Goal: Information Seeking & Learning: Learn about a topic

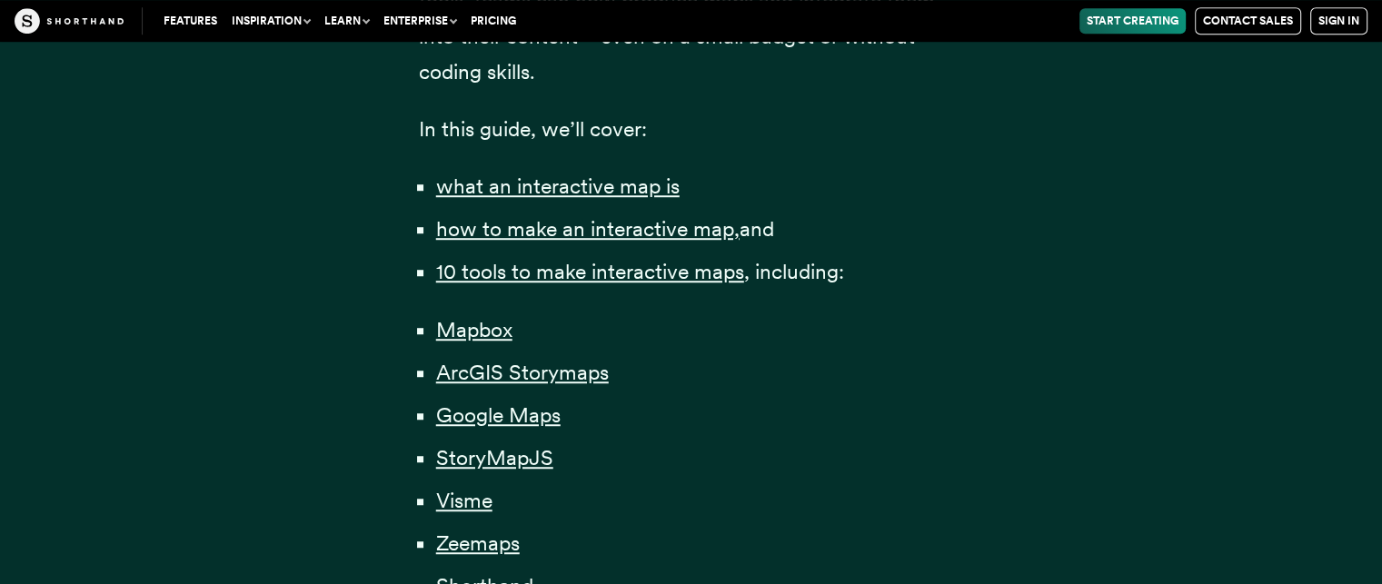
scroll to position [1296, 0]
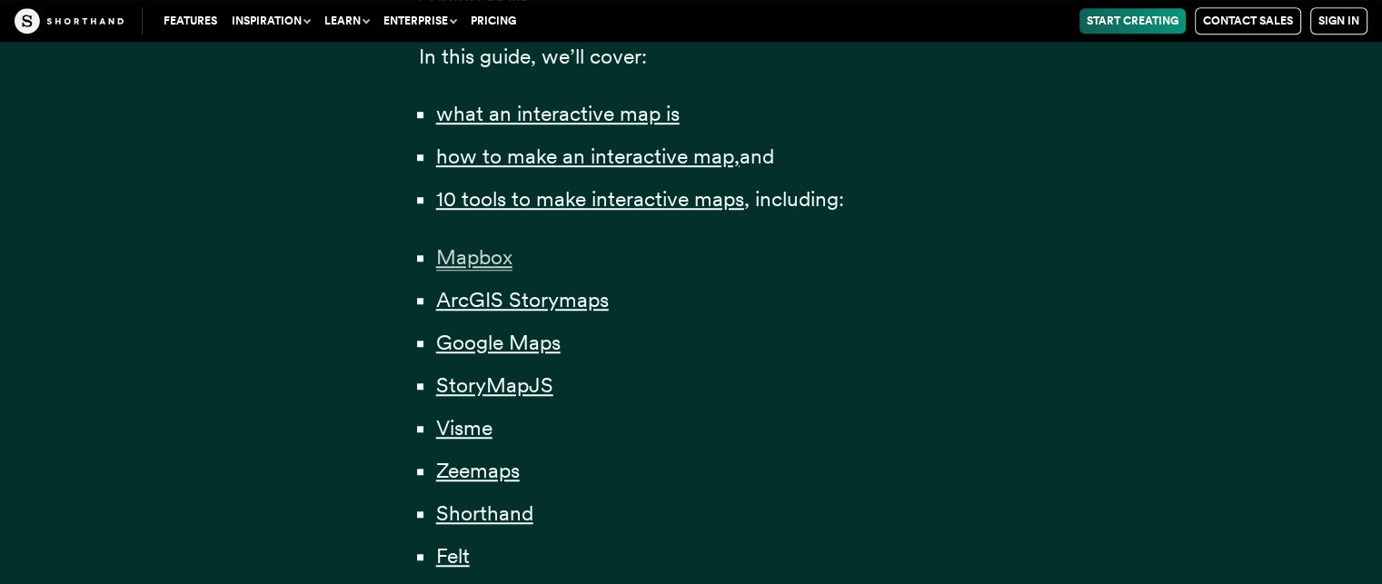
click at [481, 250] on span "Mapbox" at bounding box center [474, 257] width 76 height 26
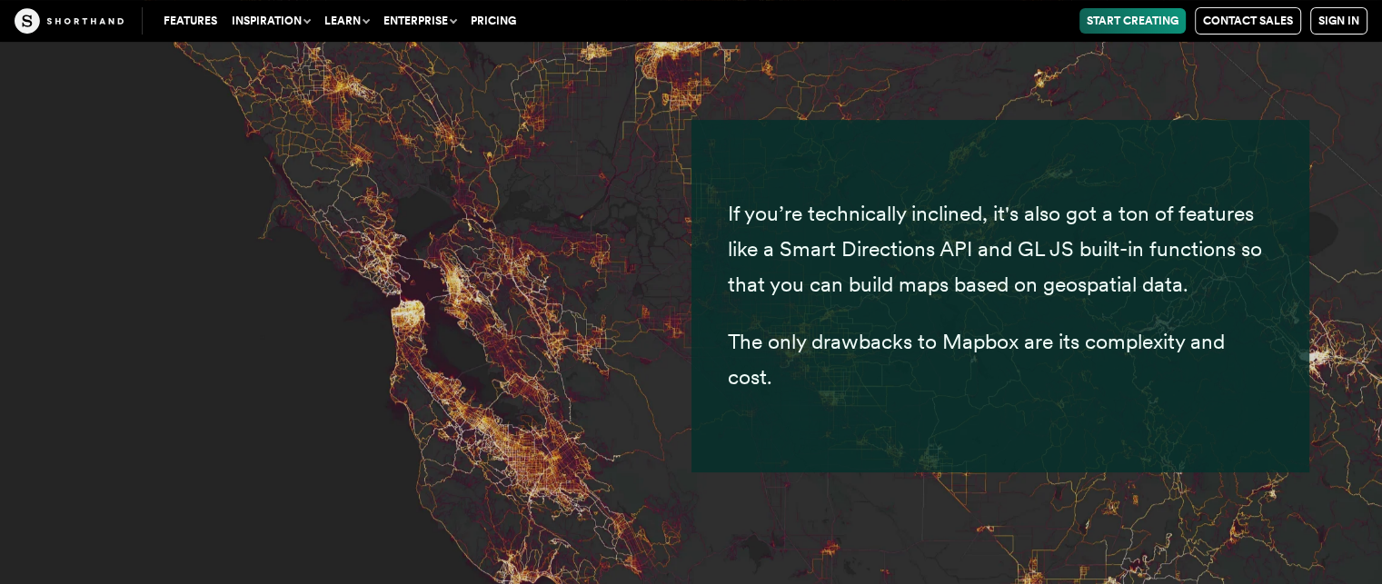
scroll to position [7642, 0]
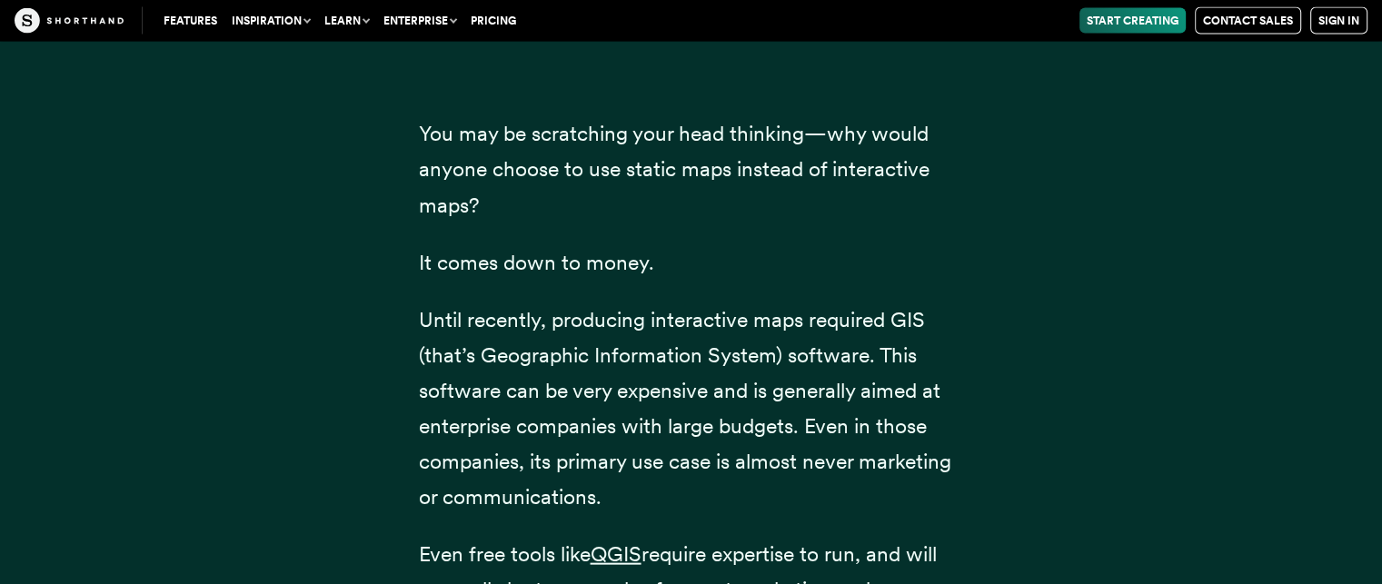
scroll to position [1296, 0]
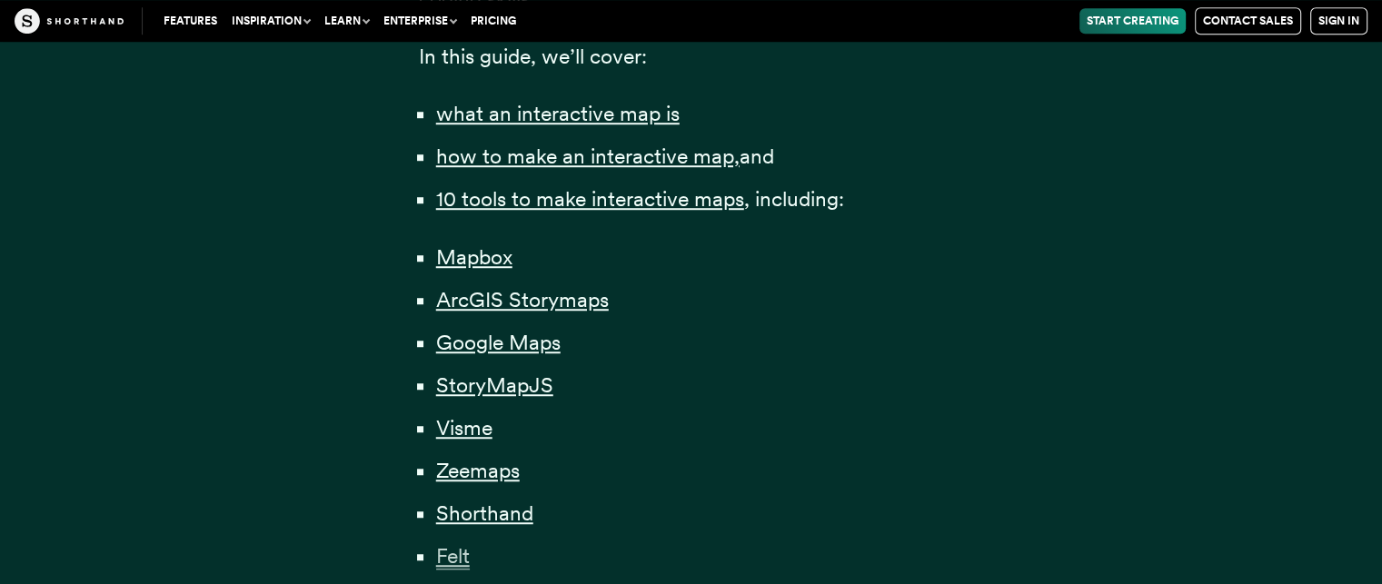
click at [452, 558] on span "Felt" at bounding box center [453, 556] width 34 height 26
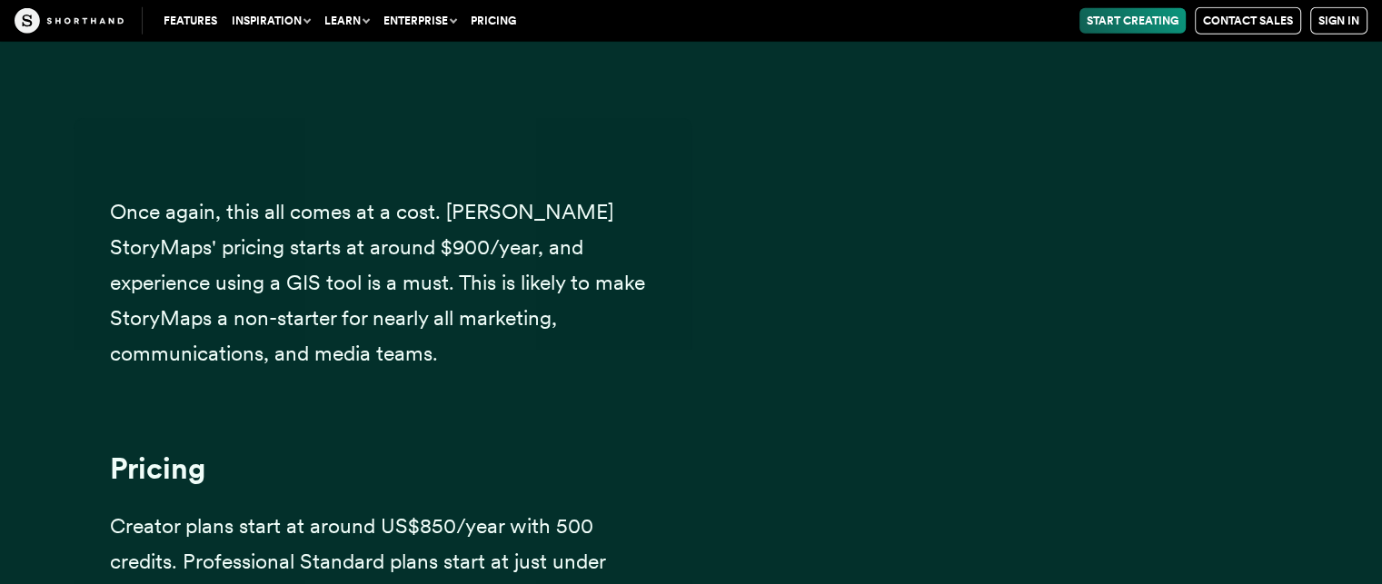
scroll to position [30386, 0]
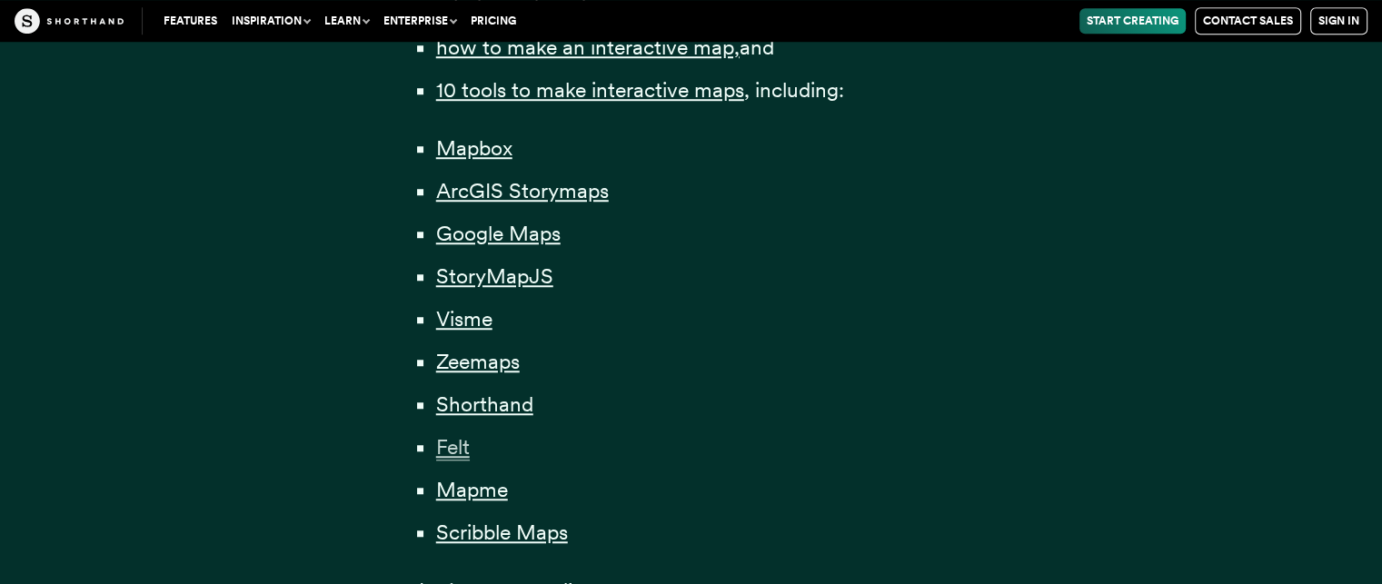
scroll to position [1345, 0]
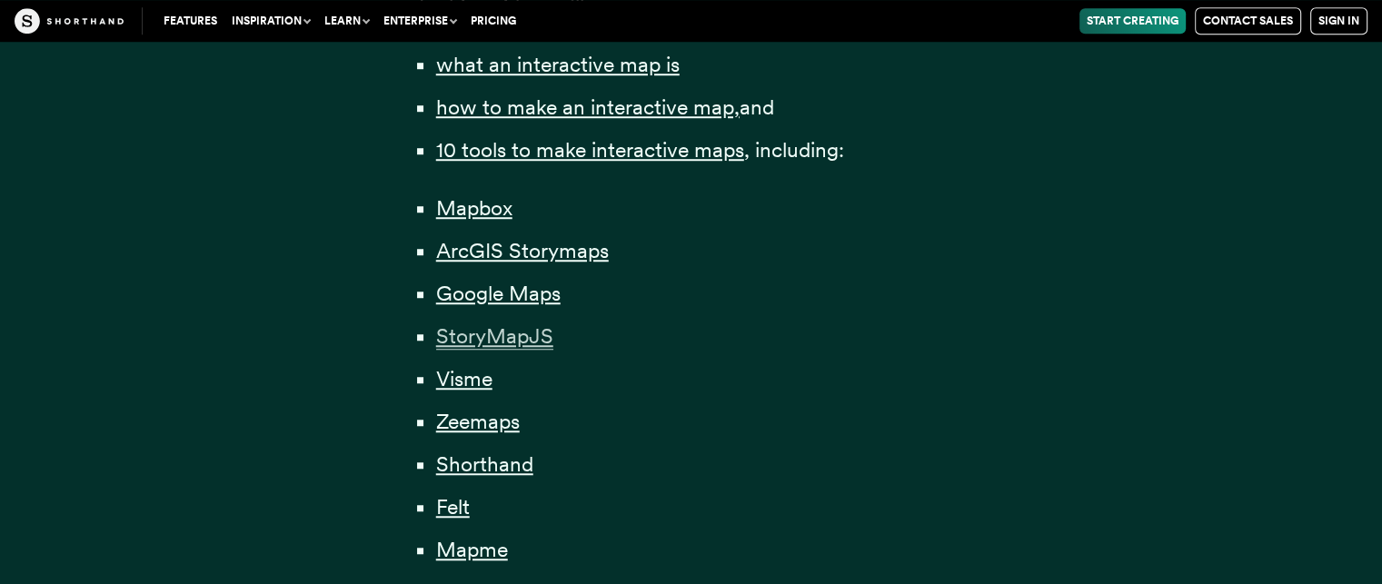
click at [527, 332] on span "StoryMapJS" at bounding box center [494, 337] width 117 height 26
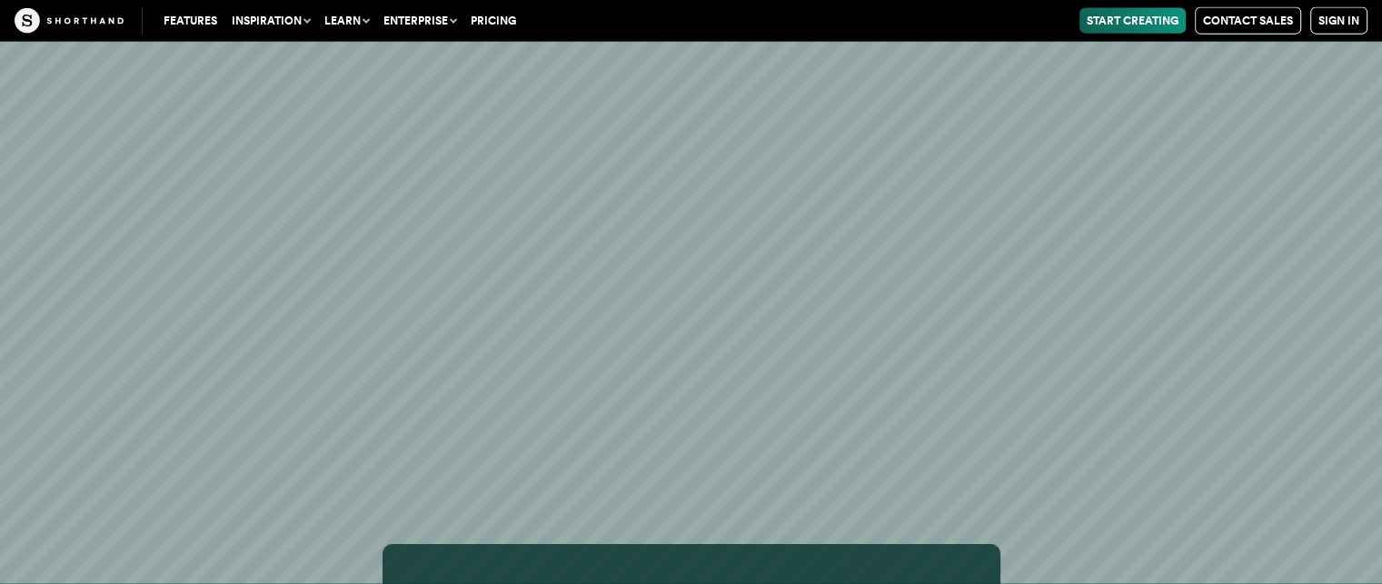
scroll to position [18248, 0]
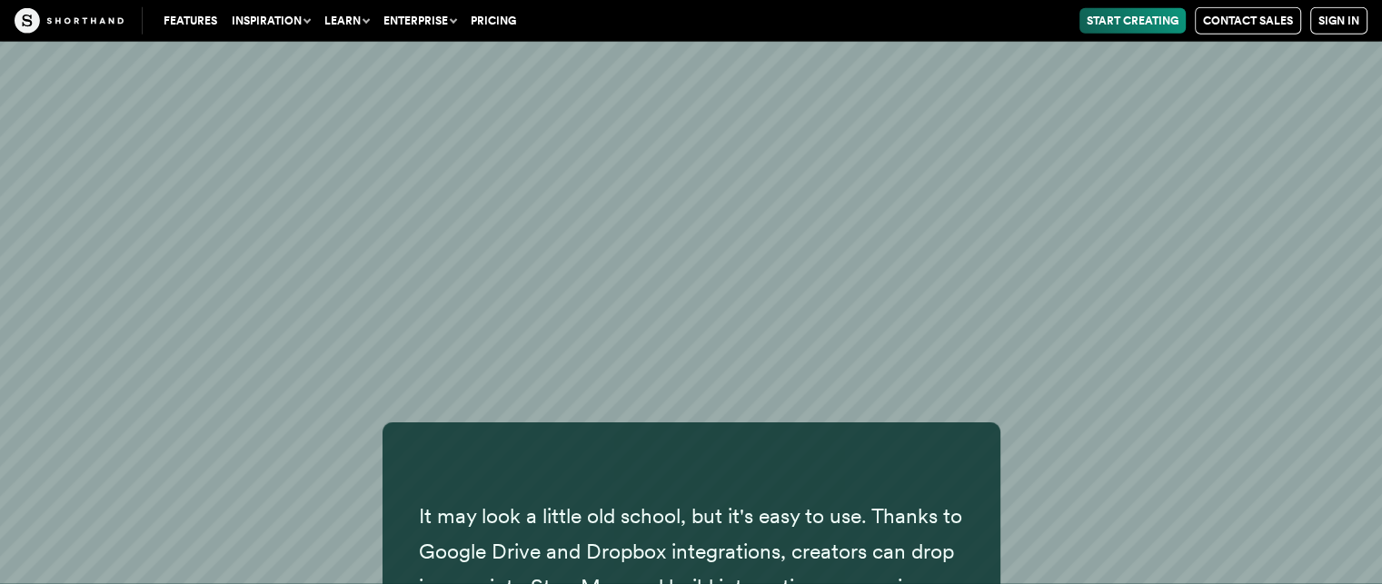
click at [1163, 520] on div "It may look a little old school, but it's easy to use. Thanks to Google Drive a…" at bounding box center [692, 570] width 1236 height 294
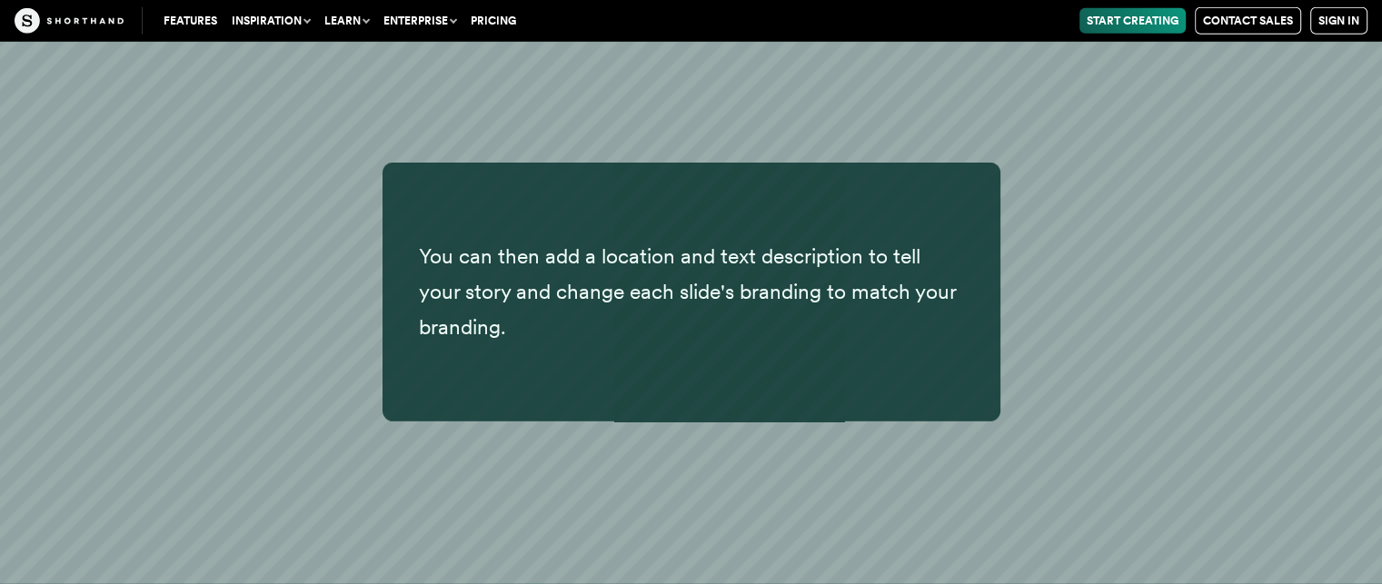
scroll to position [19781, 0]
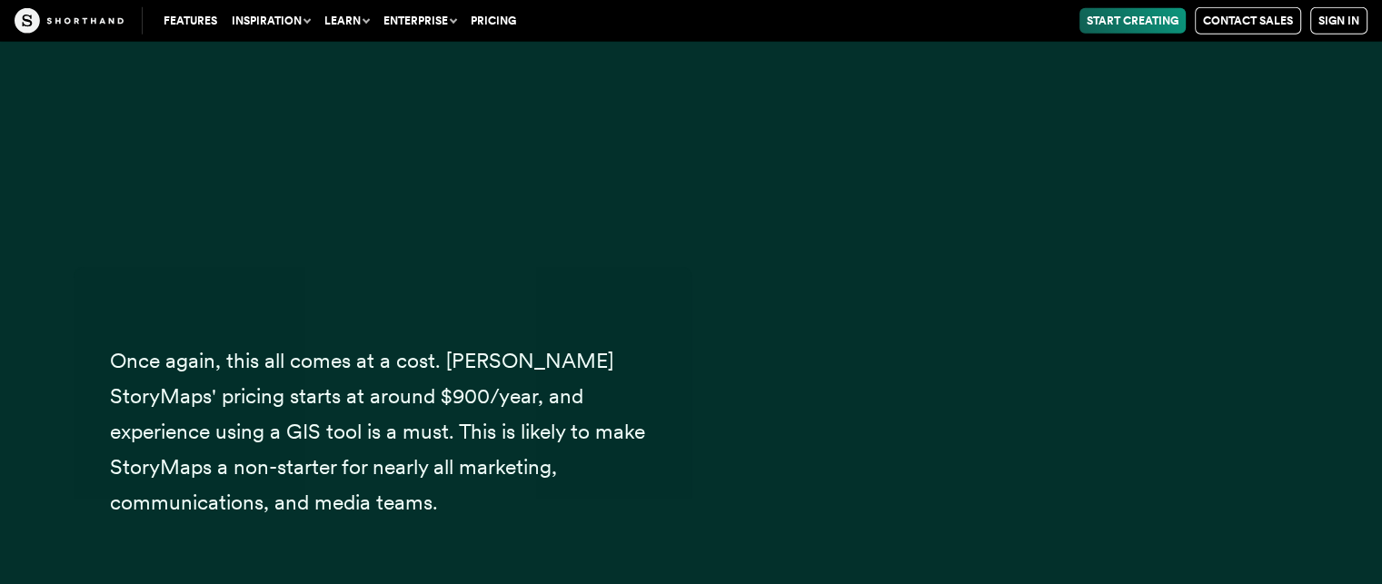
scroll to position [1345, 0]
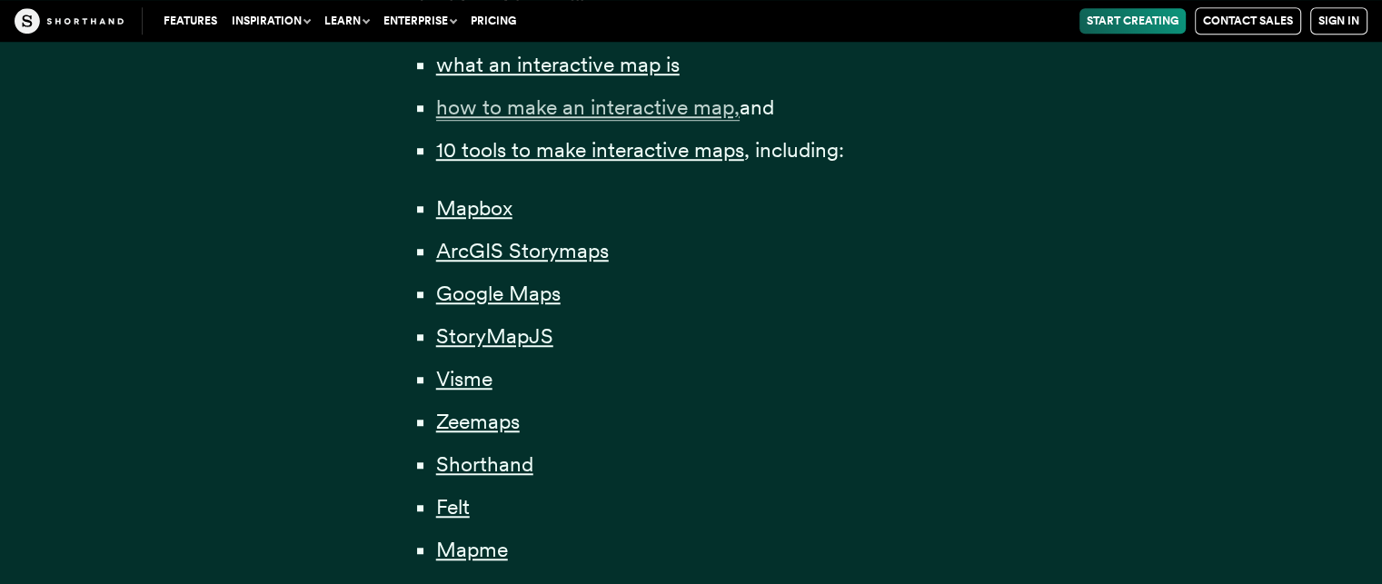
click at [680, 102] on span "how to make an interactive map," at bounding box center [588, 108] width 304 height 26
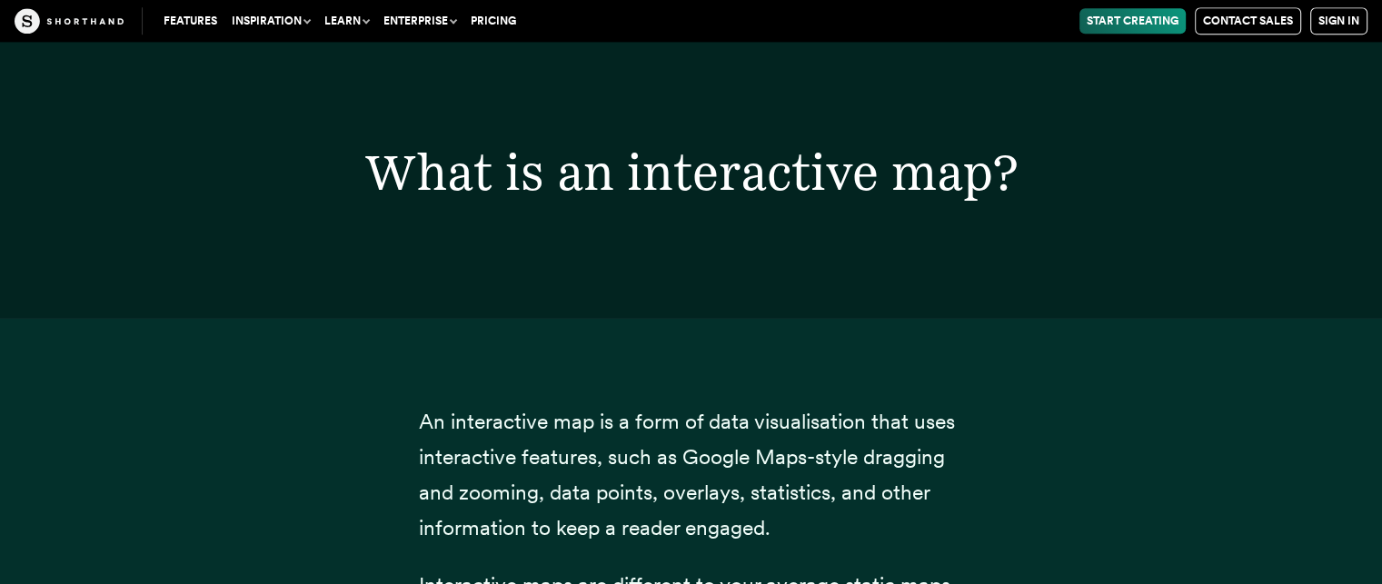
scroll to position [4729, 0]
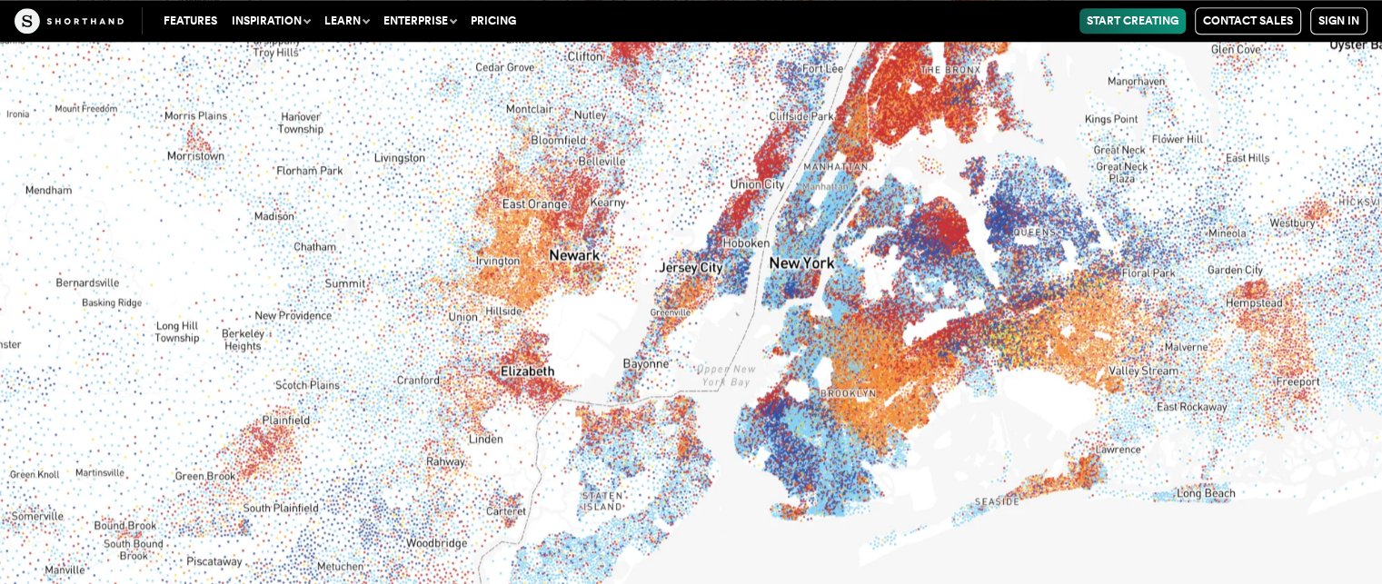
scroll to position [8787, 0]
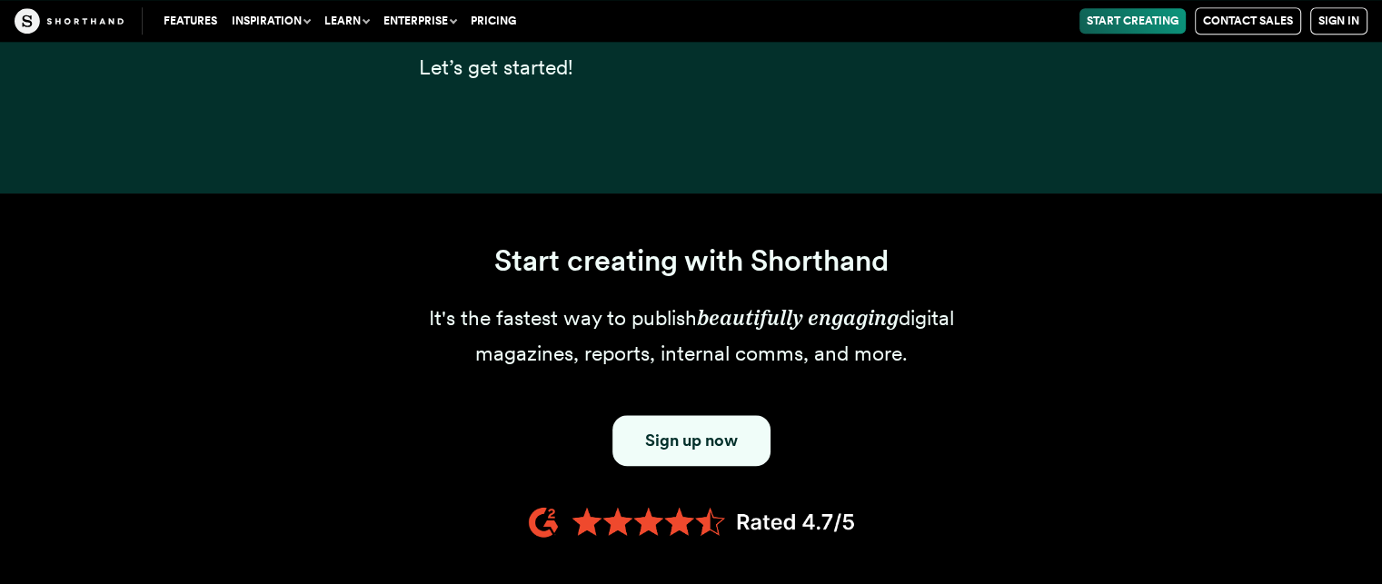
scroll to position [1345, 0]
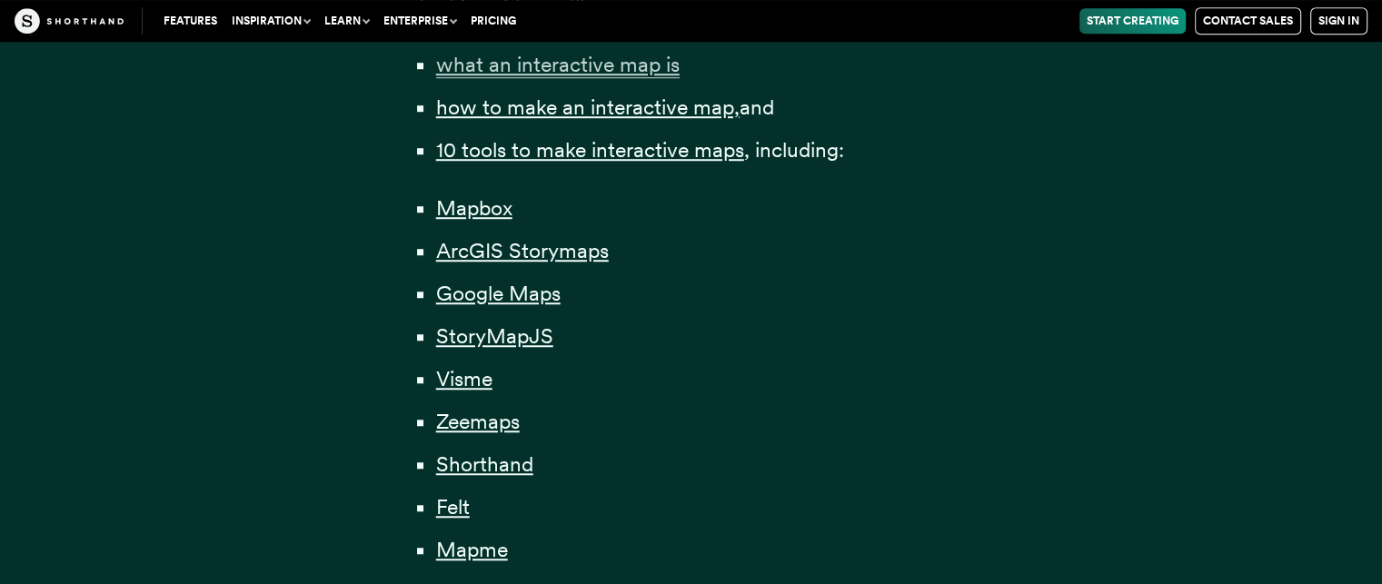
click at [607, 65] on span "what an interactive map is" at bounding box center [558, 65] width 244 height 26
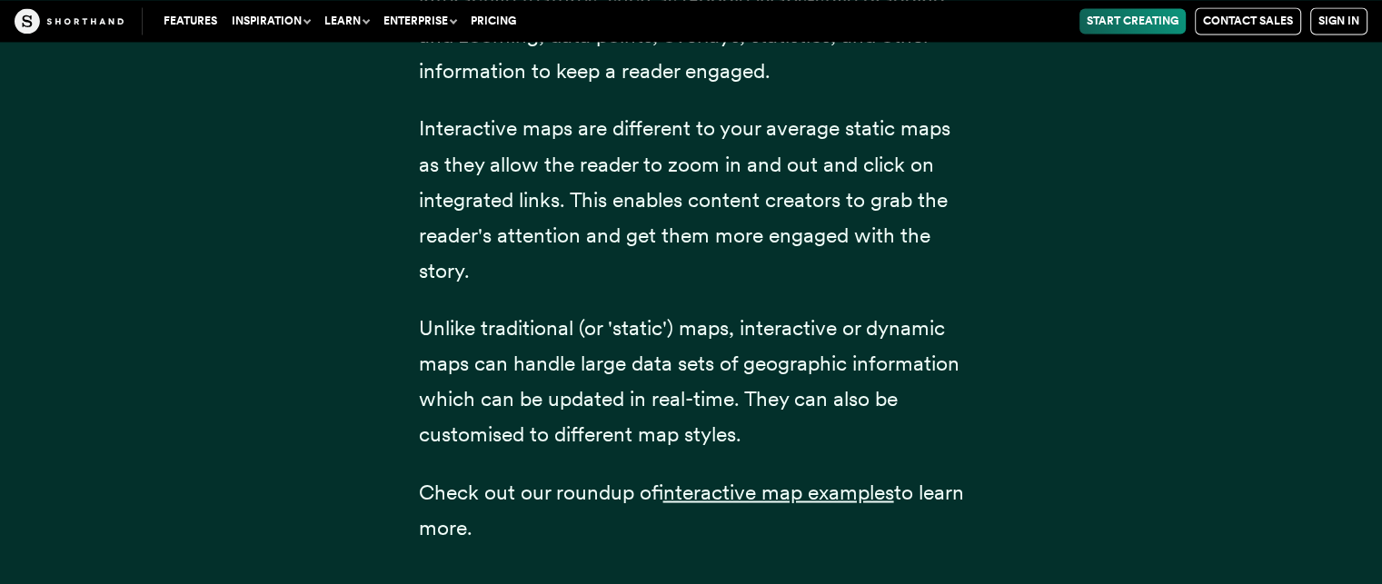
scroll to position [3009, 0]
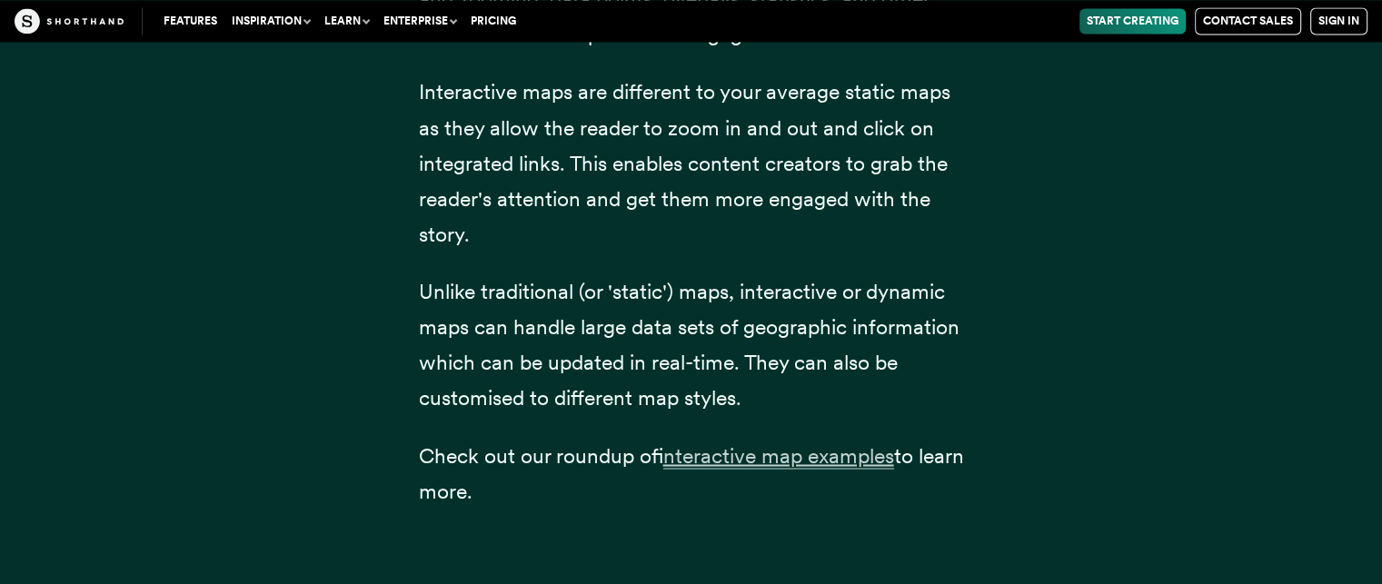
click at [774, 465] on span "interactive map examples" at bounding box center [778, 456] width 231 height 26
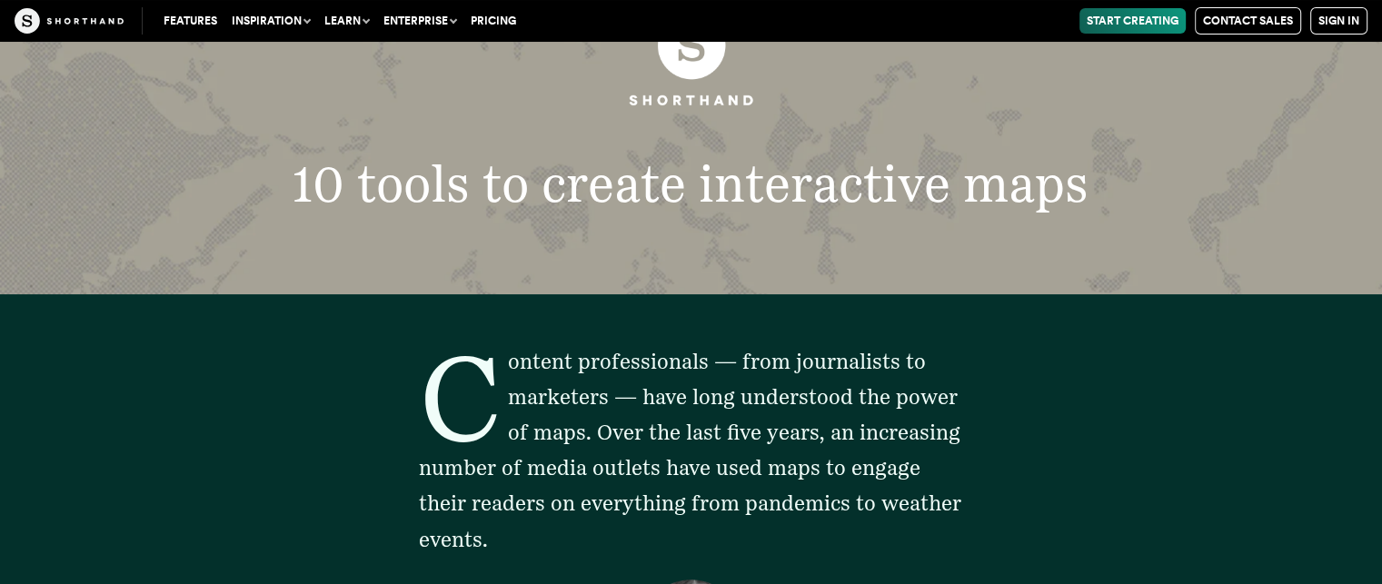
scroll to position [0, 0]
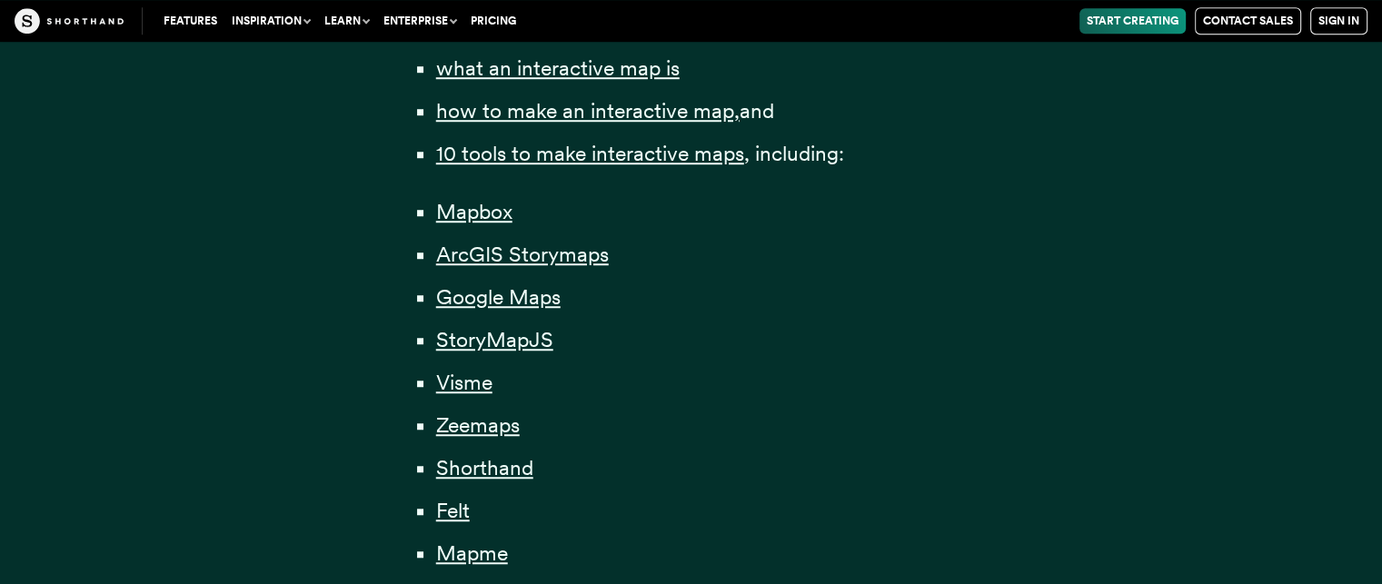
scroll to position [1345, 0]
